Goal: Task Accomplishment & Management: Complete application form

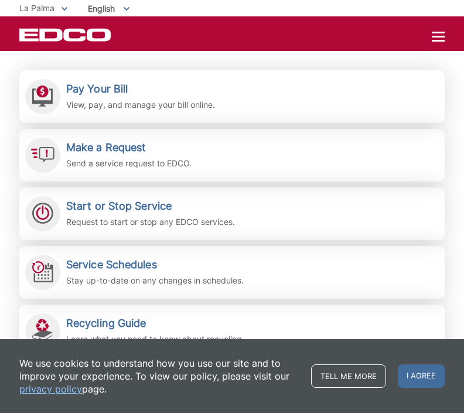
scroll to position [250, 0]
click at [320, 221] on span "Start or Stop Service Request to start or stop any EDCO services." at bounding box center [231, 214] width 425 height 53
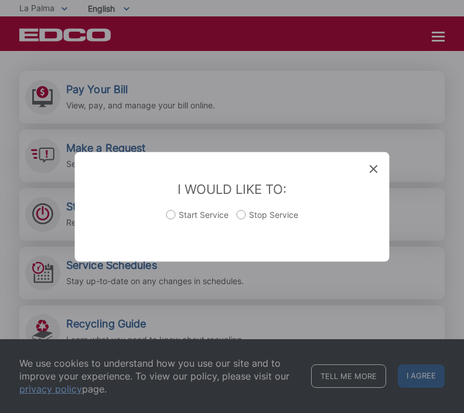
click at [250, 232] on label "Stop Service" at bounding box center [267, 220] width 61 height 23
radio input "true"
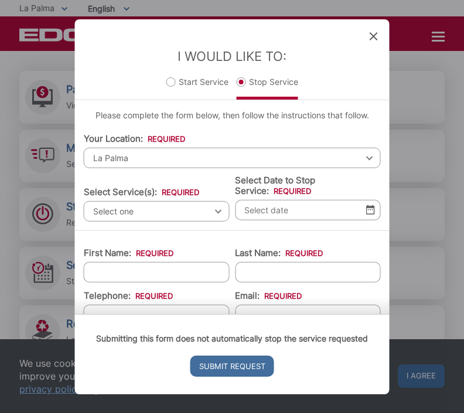
click at [193, 206] on span "Select one" at bounding box center [157, 211] width 146 height 20
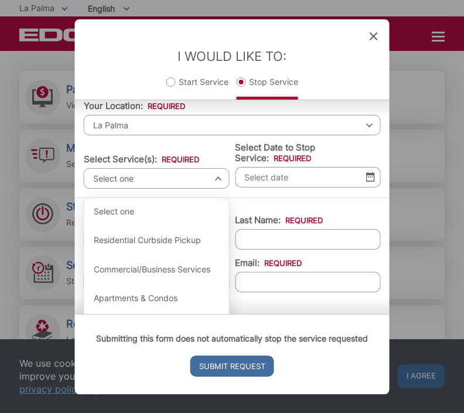
scroll to position [30, 0]
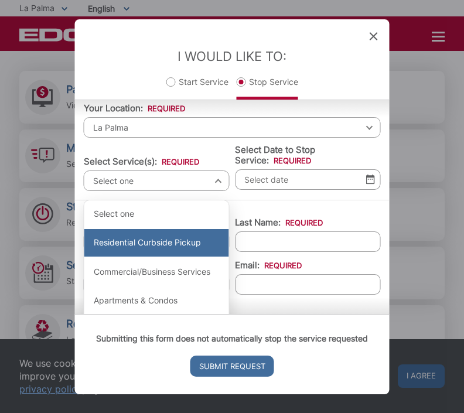
click at [189, 245] on div "Residential Curbside Pickup" at bounding box center [156, 243] width 145 height 28
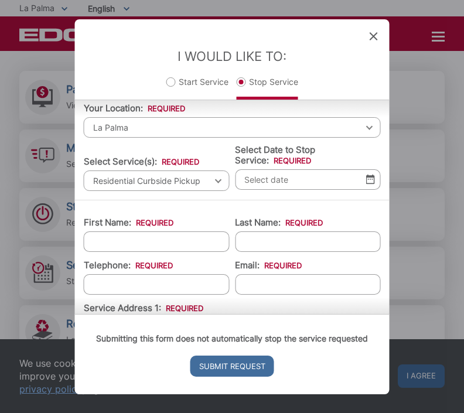
click at [330, 184] on input "Select Date to Stop Service: *" at bounding box center [308, 179] width 146 height 20
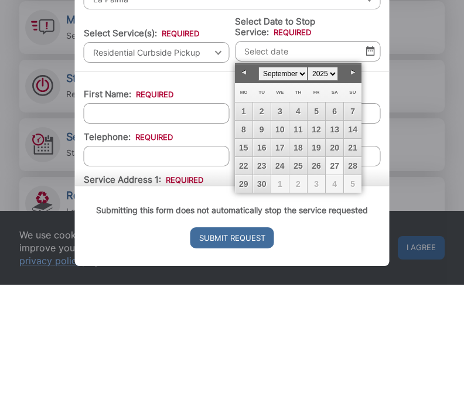
click at [355, 192] on link "Next" at bounding box center [353, 201] width 18 height 18
click at [287, 249] on link "8" at bounding box center [280, 258] width 18 height 18
type input "[DATE]"
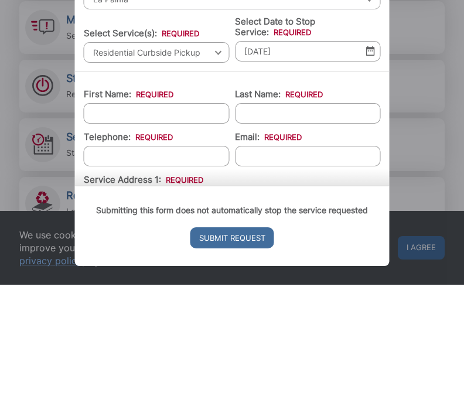
click at [187, 231] on input "First Name: *" at bounding box center [157, 241] width 146 height 20
type input "[PERSON_NAME]"
click at [303, 231] on input "Last Name: *" at bounding box center [308, 241] width 146 height 20
type input "Tanida"
click at [170, 274] on input "Telephone: *" at bounding box center [157, 284] width 146 height 20
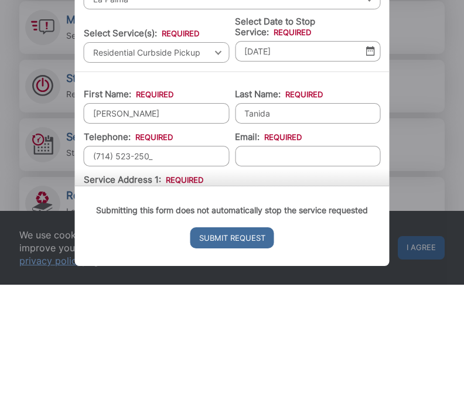
type input "[PHONE_NUMBER]"
click at [307, 274] on input "Email: *" at bounding box center [308, 284] width 146 height 20
type input "[EMAIL_ADDRESS][DOMAIN_NAME]"
click at [249, 317] on input "Service Address 1: *" at bounding box center [232, 327] width 297 height 20
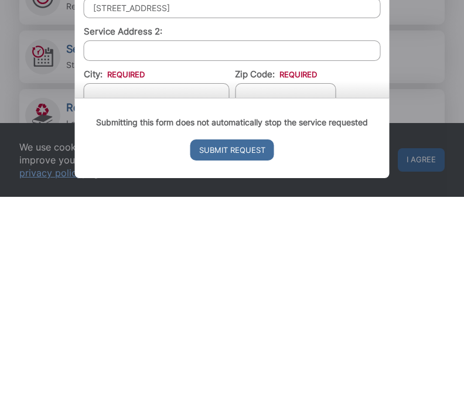
scroll to position [136, 0]
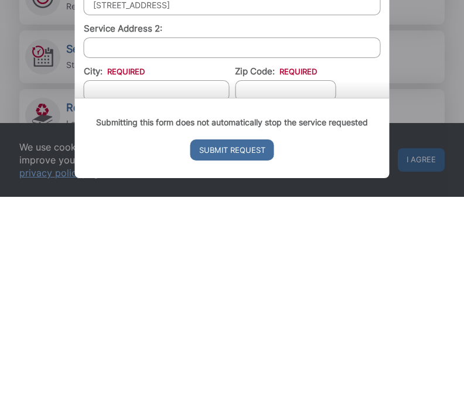
type input "[STREET_ADDRESS]"
click at [181, 296] on input "City: *" at bounding box center [157, 306] width 146 height 20
type input "La Palma"
click at [292, 296] on input "Zip Code: *" at bounding box center [285, 306] width 101 height 20
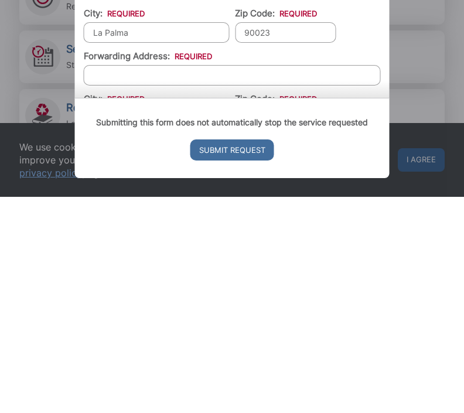
scroll to position [197, 0]
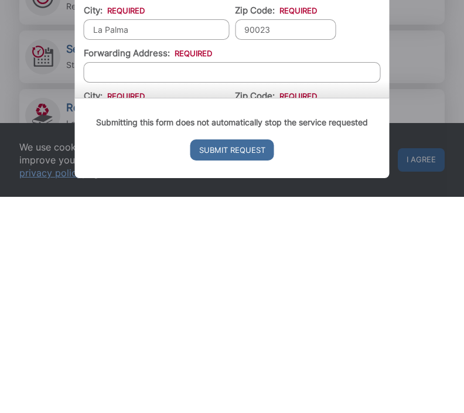
type input "90023"
click at [276, 278] on input "Forwarding Address: *" at bounding box center [232, 288] width 297 height 20
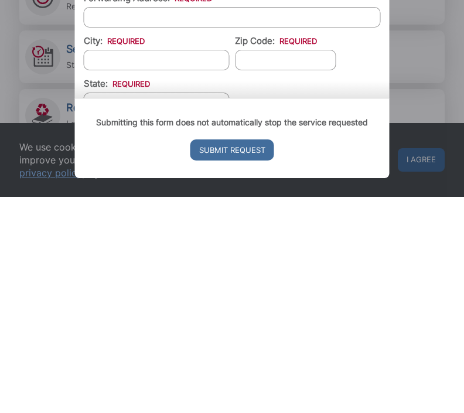
scroll to position [247, 0]
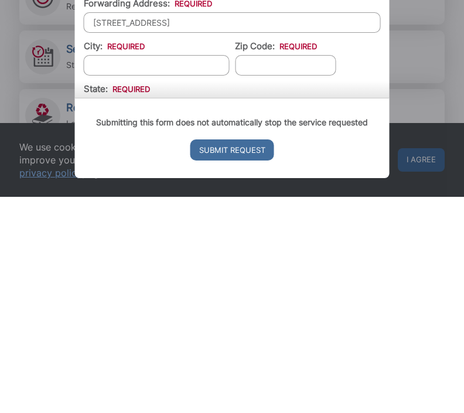
type input "[STREET_ADDRESS]"
click at [171, 271] on input "City: *" at bounding box center [157, 281] width 146 height 20
type input "[GEOGRAPHIC_DATA]"
click at [293, 271] on input "Zip Code: *" at bounding box center [285, 281] width 101 height 20
type input "O"
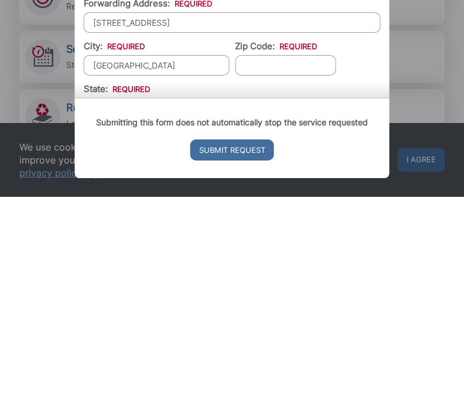
type input "8"
type input "90623"
click at [170, 314] on input "State: *" at bounding box center [157, 324] width 146 height 20
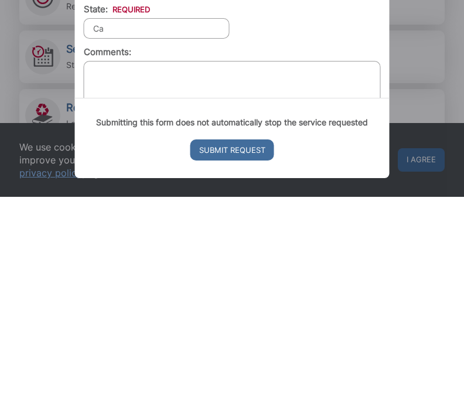
scroll to position [326, 0]
type input "Ca"
click at [272, 278] on textarea "Comments:" at bounding box center [232, 307] width 297 height 59
type textarea "Moving; sold house"
click at [254, 356] on input "Submit Request" at bounding box center [232, 366] width 84 height 21
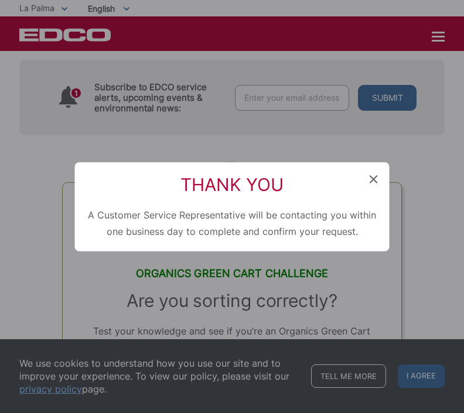
scroll to position [12, 5]
click at [371, 183] on icon at bounding box center [374, 179] width 8 height 8
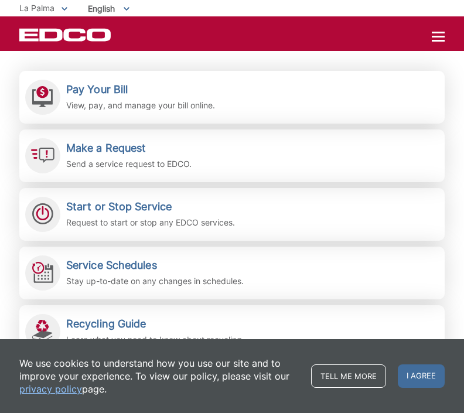
click at [344, 164] on link "Make a Request Send a service request to EDCO." at bounding box center [231, 155] width 425 height 53
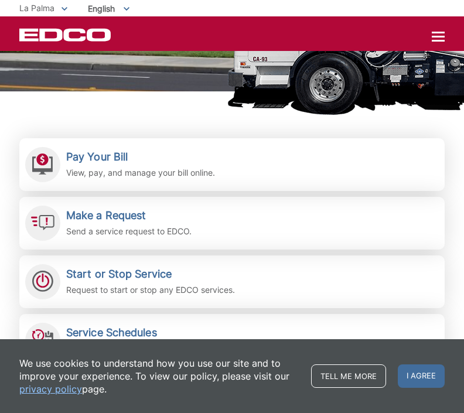
scroll to position [180, 0]
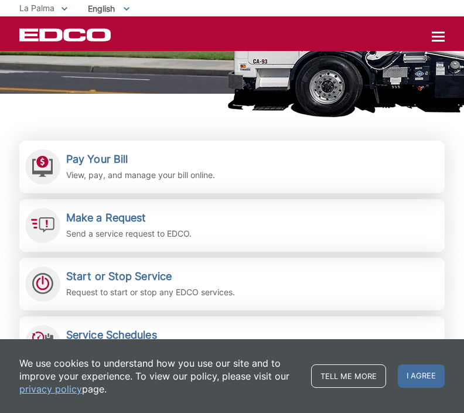
click at [81, 169] on p "View, pay, and manage your bill online." at bounding box center [140, 175] width 149 height 13
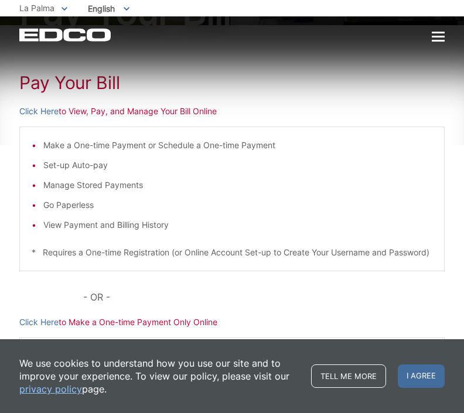
scroll to position [118, 0]
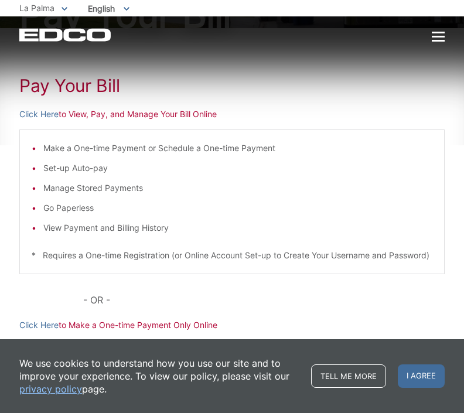
click at [129, 115] on p "Click Here to View, Pay, and Manage Your Bill Online" at bounding box center [231, 114] width 425 height 13
click at [122, 111] on p "Click Here to View, Pay, and Manage Your Bill Online" at bounding box center [231, 114] width 425 height 13
click at [156, 112] on p "Click Here to View, Pay, and Manage Your Bill Online" at bounding box center [231, 114] width 425 height 13
click at [169, 118] on p "Click Here to View, Pay, and Manage Your Bill Online" at bounding box center [231, 114] width 425 height 13
click at [172, 118] on p "Click Here to View, Pay, and Manage Your Bill Online" at bounding box center [231, 114] width 425 height 13
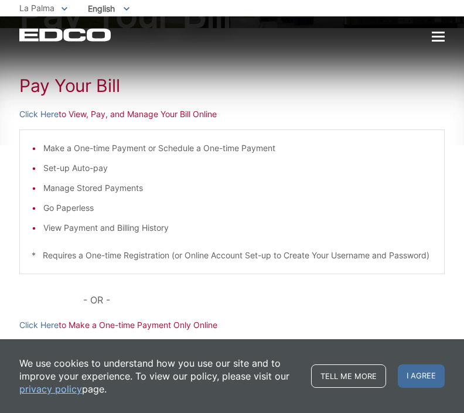
scroll to position [121, 0]
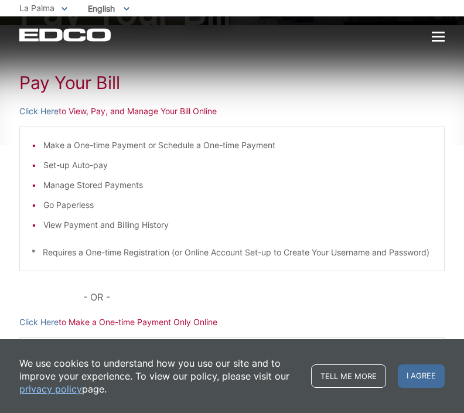
click at [176, 100] on div "Pay Your Bill Click Here to View, Pay, and Manage Your Bill Online Make a One-t…" at bounding box center [231, 246] width 425 height 442
click at [184, 114] on p "Click Here to View, Pay, and Manage Your Bill Online" at bounding box center [231, 111] width 425 height 13
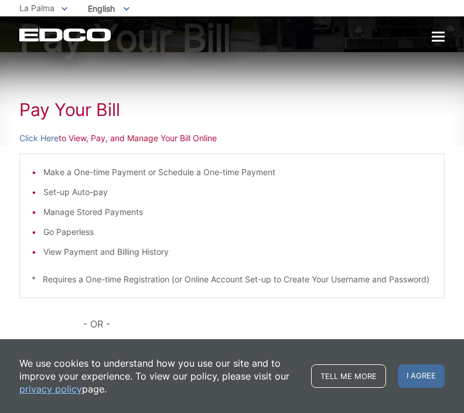
scroll to position [87, 0]
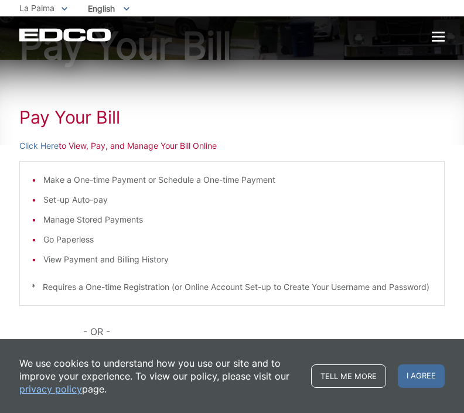
click at [33, 143] on link "Click Here" at bounding box center [38, 145] width 39 height 13
